Goal: Task Accomplishment & Management: Manage account settings

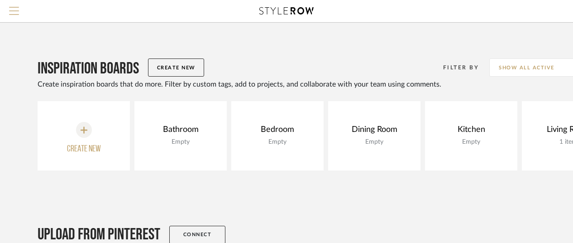
click at [14, 9] on span "Menu" at bounding box center [14, 14] width 10 height 14
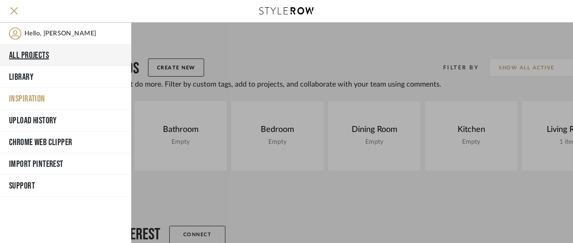
click at [30, 54] on button "All Projects" at bounding box center [65, 55] width 131 height 22
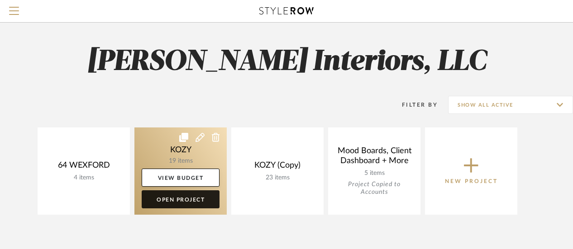
click at [189, 199] on link "Open Project" at bounding box center [181, 200] width 78 height 18
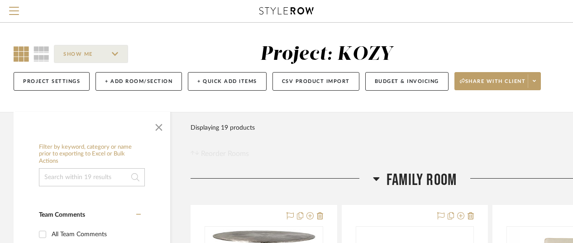
scroll to position [45, 0]
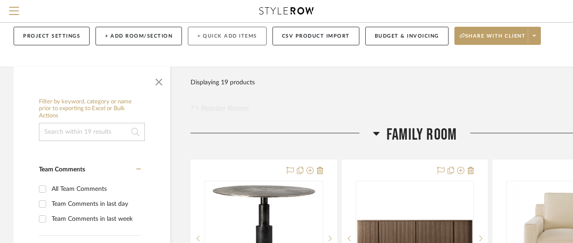
click at [216, 35] on button "+ Quick Add Items" at bounding box center [227, 36] width 79 height 19
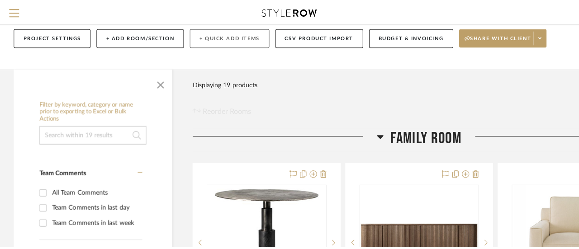
scroll to position [0, 0]
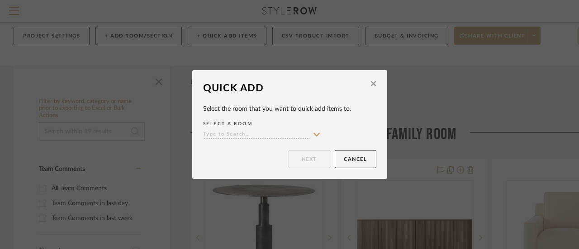
click at [314, 135] on icon at bounding box center [317, 135] width 6 height 4
click at [246, 151] on span "Family Room" at bounding box center [231, 153] width 43 height 6
type input "Family Room"
click at [305, 156] on button "Next" at bounding box center [310, 159] width 42 height 18
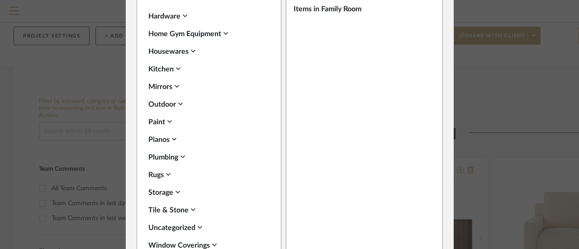
scroll to position [91, 0]
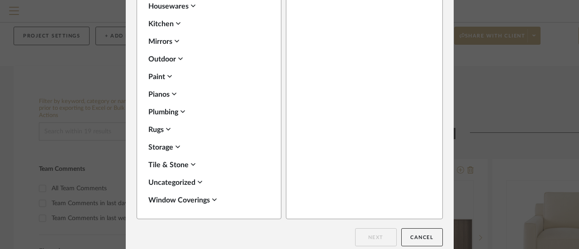
click at [186, 181] on div "Uncategorized" at bounding box center [206, 182] width 117 height 11
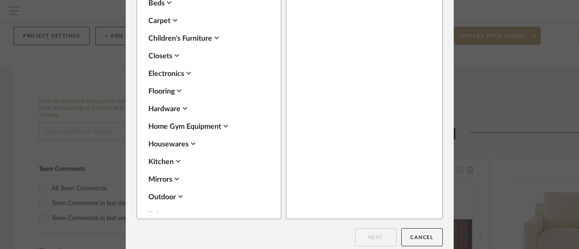
scroll to position [169, 0]
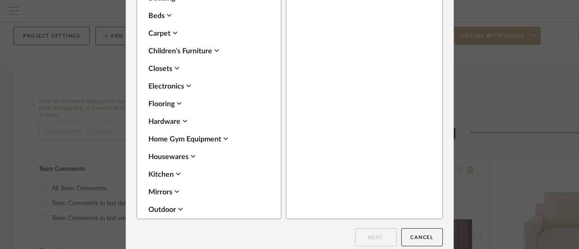
click at [183, 119] on icon at bounding box center [185, 121] width 5 height 7
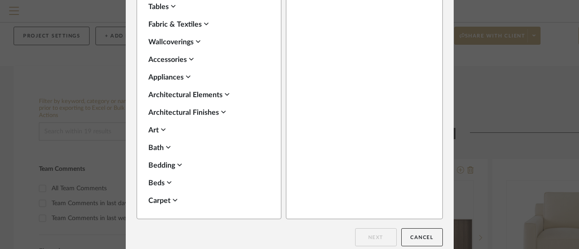
scroll to position [0, 0]
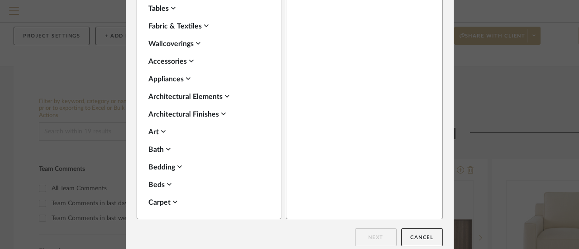
click at [225, 95] on icon at bounding box center [227, 96] width 5 height 7
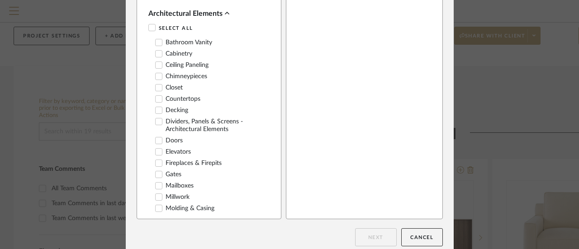
scroll to position [91, 0]
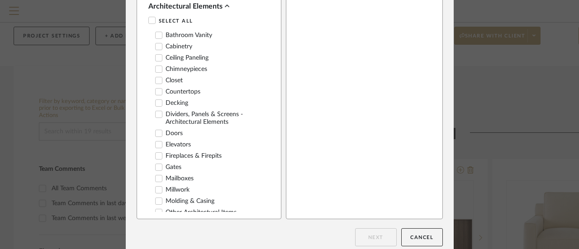
click at [157, 159] on icon at bounding box center [159, 156] width 6 height 6
click at [377, 237] on button "Next" at bounding box center [376, 238] width 42 height 18
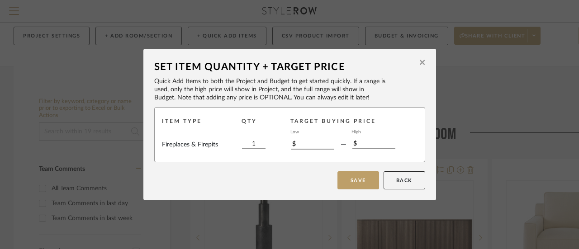
scroll to position [0, 0]
click at [321, 145] on input "$" at bounding box center [312, 145] width 43 height 10
type input "$500.00"
type input "$1,000.00"
click at [355, 178] on button "Save" at bounding box center [359, 181] width 42 height 18
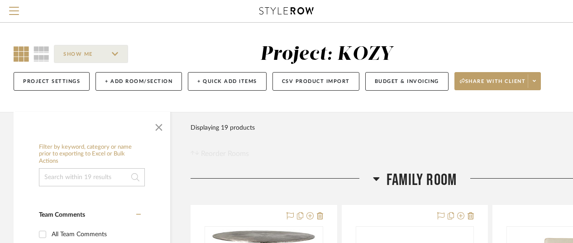
click at [21, 52] on icon at bounding box center [21, 53] width 15 height 15
click at [13, 9] on span "Menu" at bounding box center [14, 14] width 10 height 14
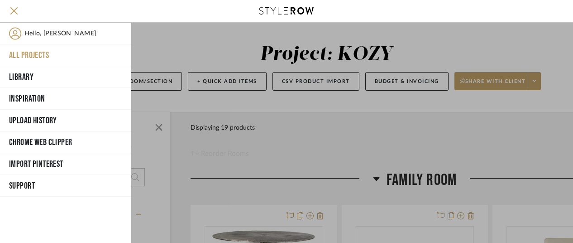
click at [29, 51] on button "All Projects" at bounding box center [65, 55] width 131 height 22
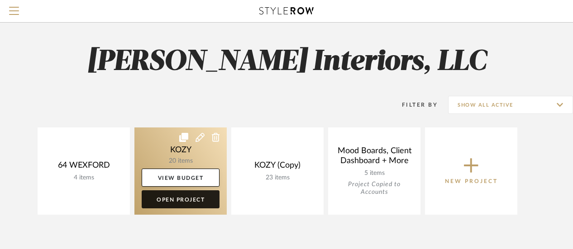
click at [181, 199] on link "Open Project" at bounding box center [181, 200] width 78 height 18
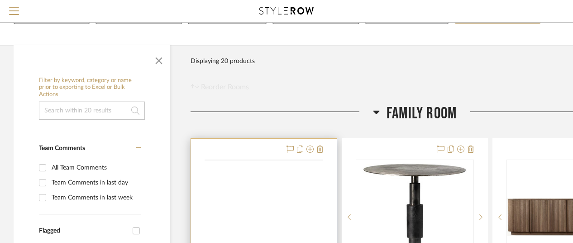
scroll to position [136, 0]
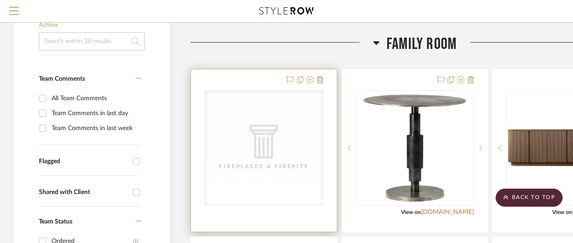
click at [267, 148] on icon "0" at bounding box center [264, 141] width 28 height 34
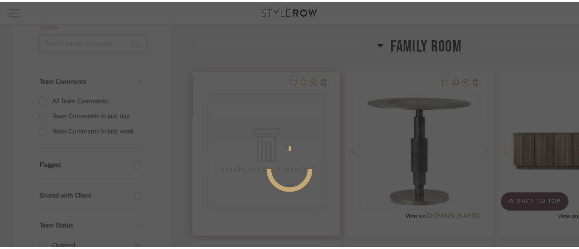
scroll to position [0, 0]
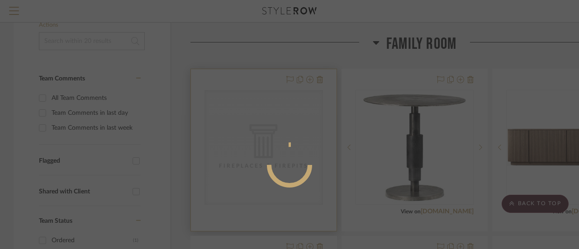
click at [267, 148] on mat-spinner at bounding box center [289, 165] width 45 height 45
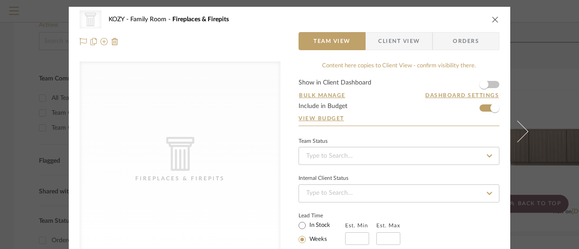
drag, startPoint x: 176, startPoint y: 135, endPoint x: 156, endPoint y: 109, distance: 32.9
click at [156, 109] on div "CategoryIconArchitectural Created with Sketch. Fireplaces & Firepits" at bounding box center [180, 160] width 201 height 197
drag, startPoint x: 205, startPoint y: 126, endPoint x: 189, endPoint y: 120, distance: 17.5
click at [189, 120] on div "CategoryIconArchitectural Created with Sketch. Fireplaces & Firepits" at bounding box center [180, 160] width 201 height 197
